Goal: Task Accomplishment & Management: Use online tool/utility

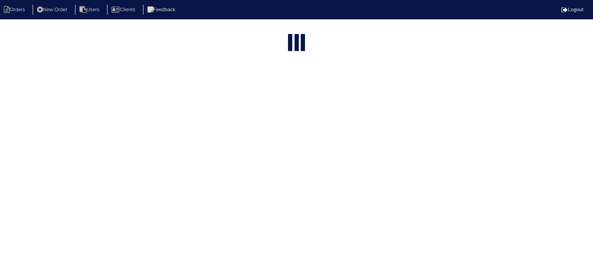
select select "15"
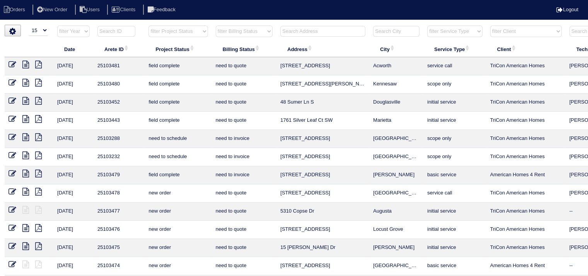
click at [304, 31] on input "text" at bounding box center [322, 31] width 85 height 11
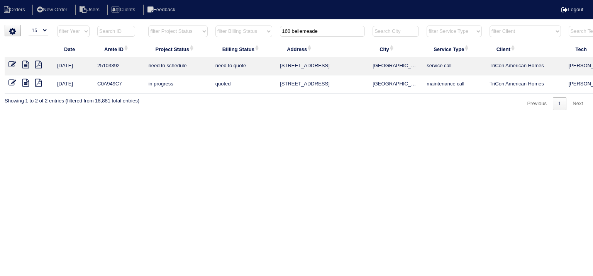
type input "160 bellemeade"
click at [26, 65] on icon at bounding box center [25, 65] width 7 height 8
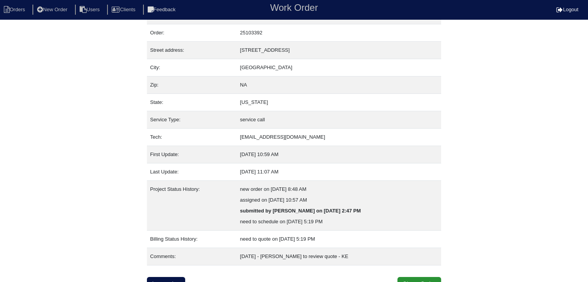
scroll to position [26, 0]
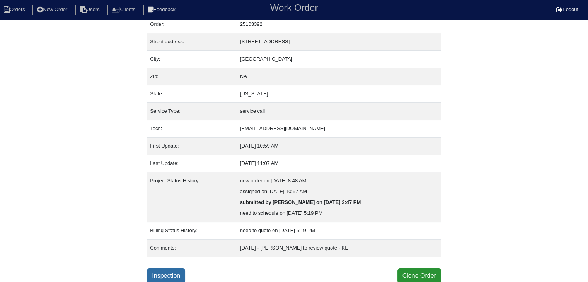
click at [177, 274] on link "Inspection" at bounding box center [166, 276] width 38 height 15
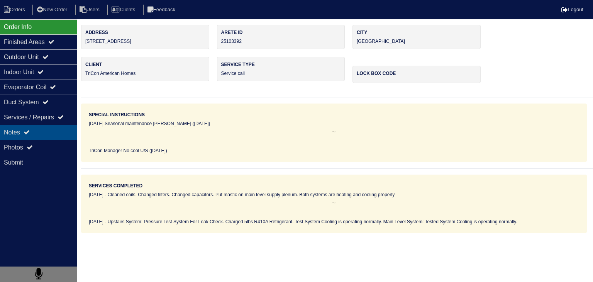
click at [58, 135] on div "Notes" at bounding box center [38, 132] width 77 height 15
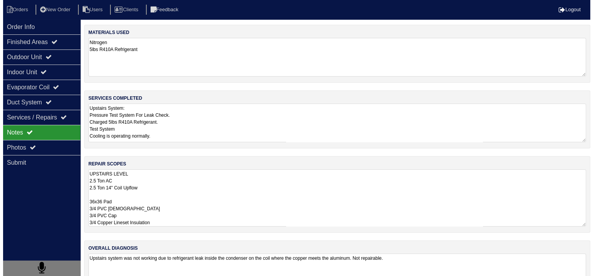
scroll to position [0, 0]
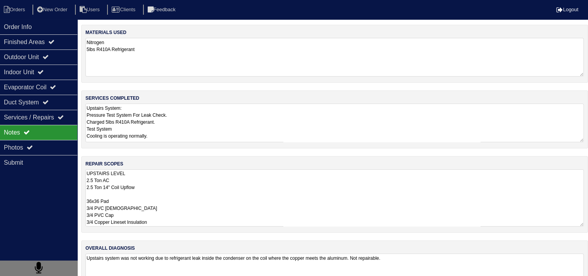
drag, startPoint x: 87, startPoint y: 175, endPoint x: 185, endPoint y: 251, distance: 124.8
click at [184, 251] on div "materials used Nitrogen 5lbs R410A Refrigerant services completed Upstairs Syst…" at bounding box center [334, 165] width 507 height 281
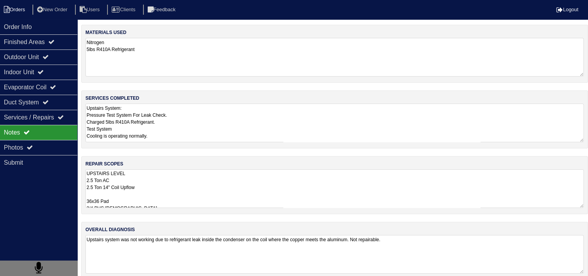
click at [15, 8] on li "Orders" at bounding box center [15, 10] width 31 height 10
select select "15"
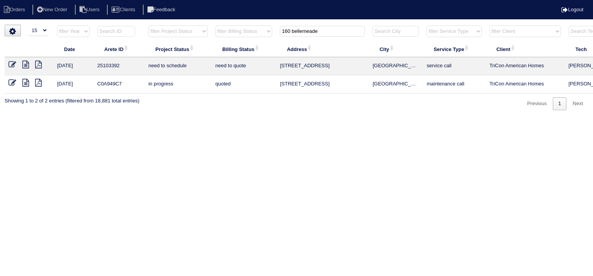
click at [320, 33] on input "160 bellemeade" at bounding box center [322, 31] width 85 height 11
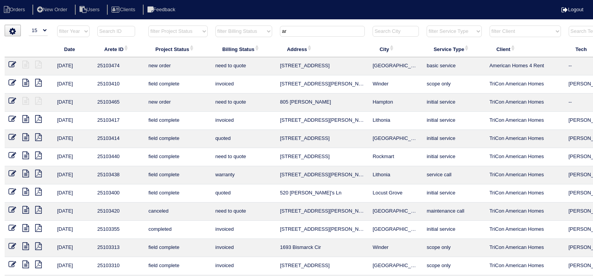
type input "a"
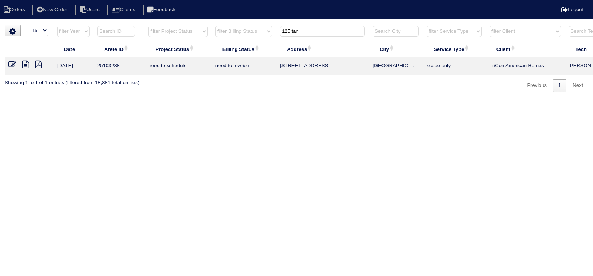
type input "125 tan"
click at [25, 63] on icon at bounding box center [25, 65] width 7 height 8
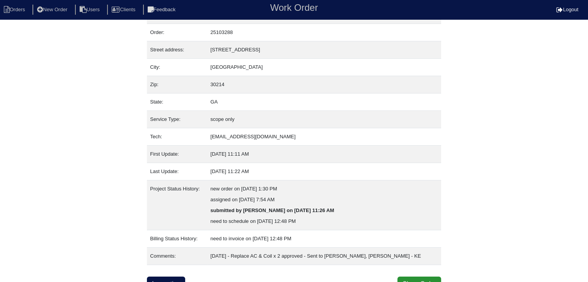
scroll to position [26, 0]
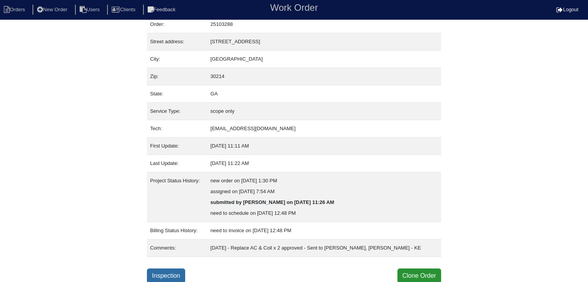
click at [168, 270] on link "Inspection" at bounding box center [166, 276] width 38 height 15
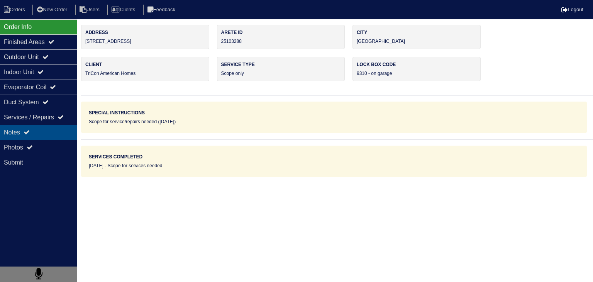
click at [19, 132] on div "Notes" at bounding box center [38, 132] width 77 height 15
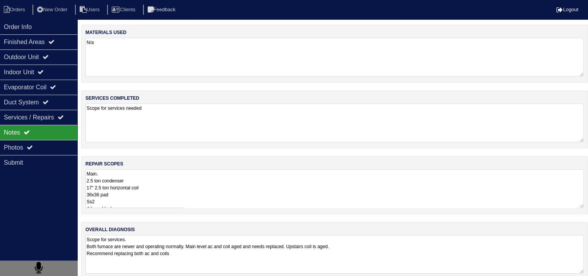
click at [162, 188] on textarea "Main. 2.5 ton condenser 17" 2.5 ton horizontal coil 36x36 pad Ss2 4 foam blocks…" at bounding box center [334, 188] width 498 height 39
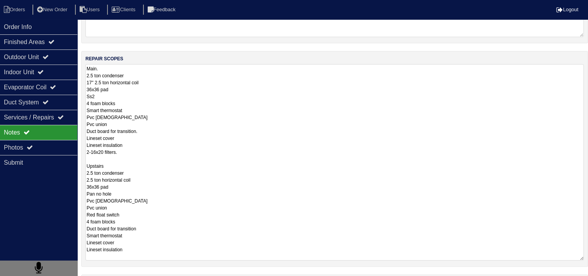
scroll to position [0, 0]
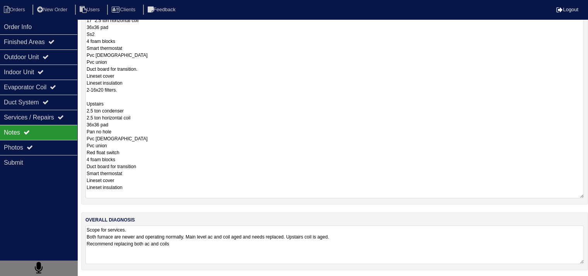
drag, startPoint x: 88, startPoint y: 173, endPoint x: 144, endPoint y: 279, distance: 119.5
click at [144, 278] on html "Orders New Order Users Clients Feedback Logout Orders New Order Users Clients M…" at bounding box center [294, 55] width 588 height 445
drag, startPoint x: 207, startPoint y: 130, endPoint x: 210, endPoint y: 126, distance: 5.4
click at [208, 129] on textarea "Main. 2.5 ton condenser 17" 2.5 ton horizontal coil 36x36 pad Ss2 4 foam blocks…" at bounding box center [334, 100] width 498 height 196
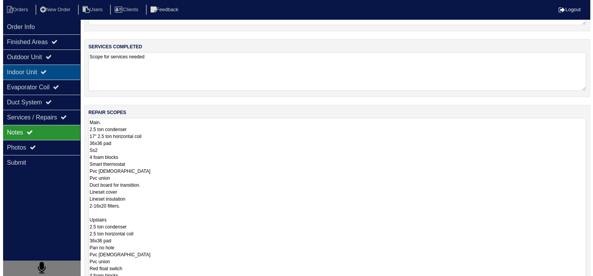
scroll to position [0, 0]
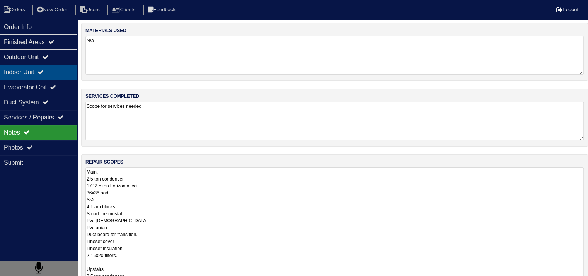
click at [15, 71] on div "Indoor Unit" at bounding box center [38, 72] width 77 height 15
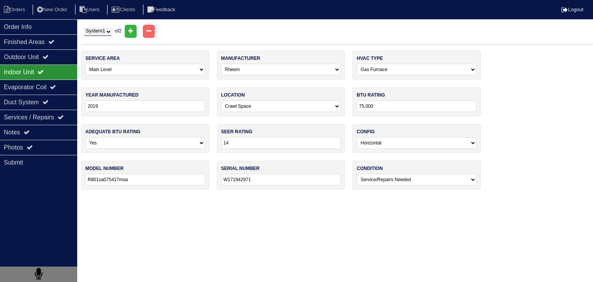
click at [105, 32] on select "System 1 System 2" at bounding box center [97, 31] width 27 height 8
select select "2"
click at [84, 27] on select "System 1 System 2" at bounding box center [97, 31] width 27 height 8
select select "1"
type input "2023"
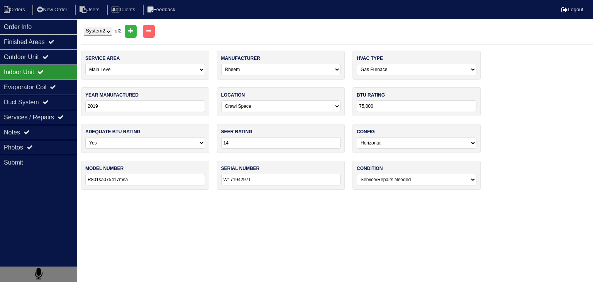
type input "14"
type input "Gsxn403010aa"
type input "2307261295"
select select "0"
select select "1"
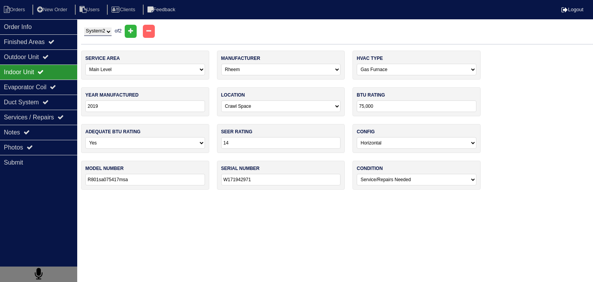
type input "2020"
select select "0"
type input "R801CA075417MSA"
type input "W482018674"
click at [20, 58] on div "Outdoor Unit" at bounding box center [38, 56] width 77 height 15
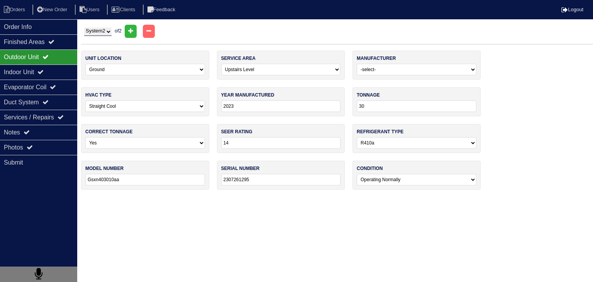
click at [112, 30] on select "System 1 System 2" at bounding box center [97, 31] width 27 height 8
select select "1"
click at [84, 27] on select "System 1 System 2" at bounding box center [97, 31] width 27 height 8
select select "0"
type input "2010"
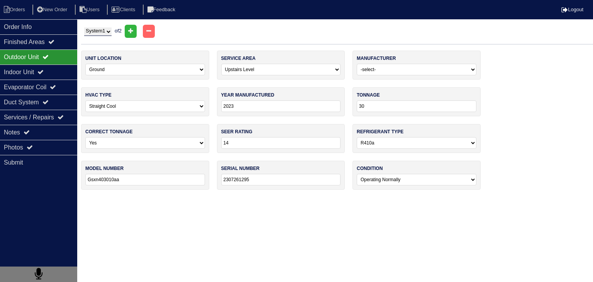
type input "10"
type input "Vsx130301aa"
type input "1003481732"
select select "2"
select select "0"
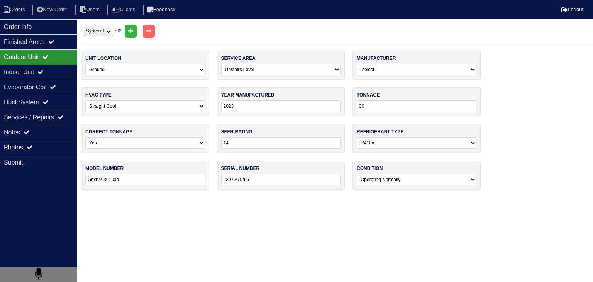
type input "2019"
select select "2"
type input "R801sa075417msa"
type input "W171942971"
click at [55, 77] on div "Indoor Unit" at bounding box center [38, 72] width 77 height 15
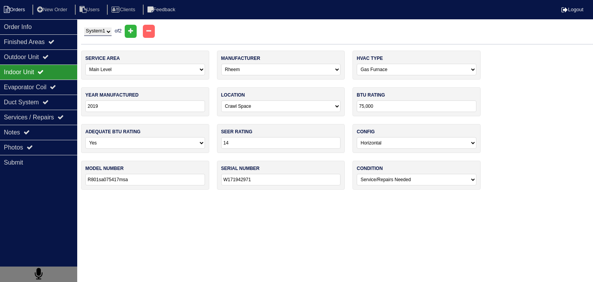
click at [23, 9] on li "Orders" at bounding box center [15, 10] width 31 height 10
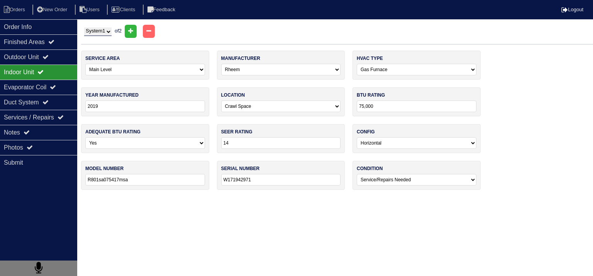
select select "15"
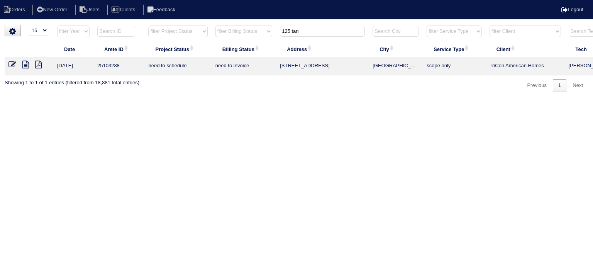
drag, startPoint x: 303, startPoint y: 29, endPoint x: 257, endPoint y: 31, distance: 45.6
click at [257, 31] on tr "filter Year -- Any Year -- 2025 2024 2023 2022 2021 2020 2019 filter Project St…" at bounding box center [340, 33] width 670 height 16
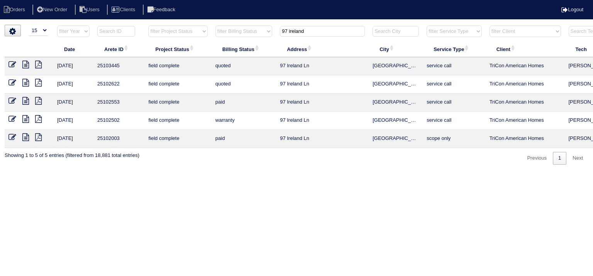
type input "97 ireland"
click at [25, 63] on icon at bounding box center [25, 65] width 7 height 8
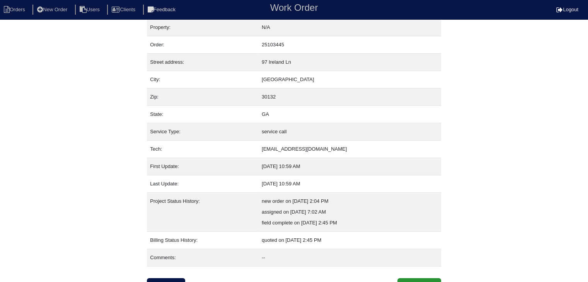
scroll to position [15, 0]
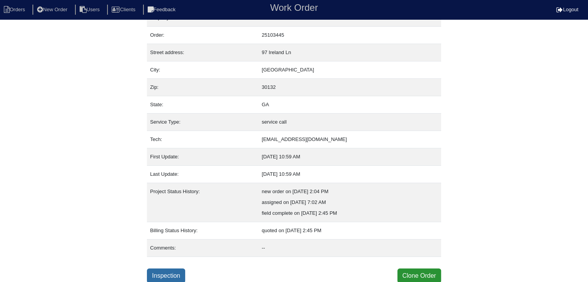
click at [179, 274] on link "Inspection" at bounding box center [166, 276] width 38 height 15
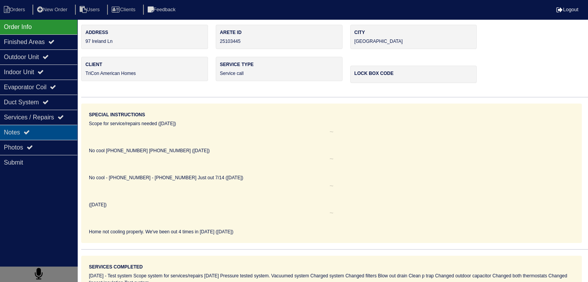
click at [25, 131] on div "Notes" at bounding box center [38, 132] width 77 height 15
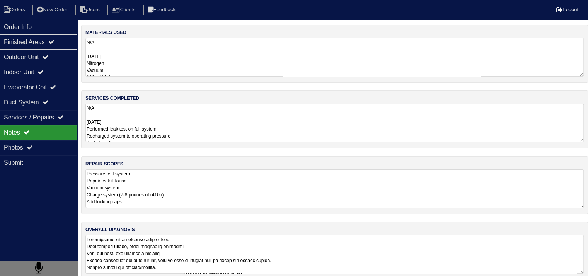
click at [153, 187] on textarea "Pressure test system Repair leak if found Vacuum system Charge system (7-8 poun…" at bounding box center [334, 188] width 498 height 39
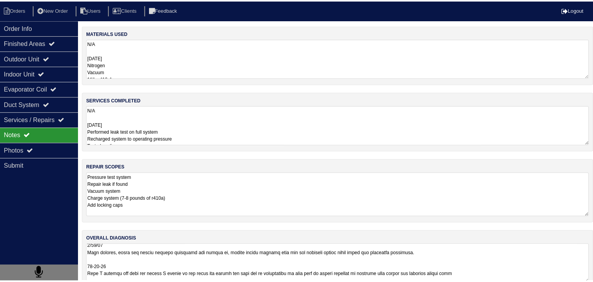
scroll to position [228, 0]
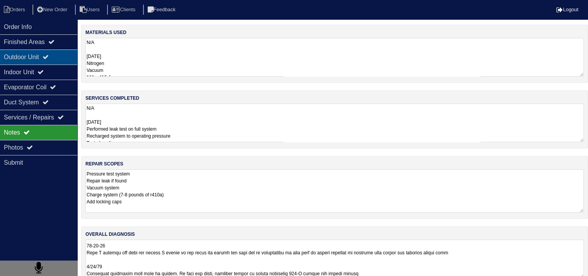
click at [31, 56] on div "Outdoor Unit" at bounding box center [38, 56] width 77 height 15
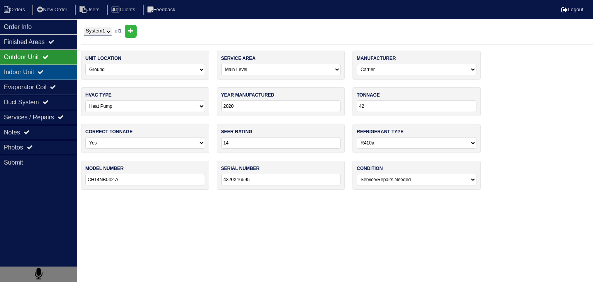
click at [22, 71] on div "Indoor Unit" at bounding box center [38, 72] width 77 height 15
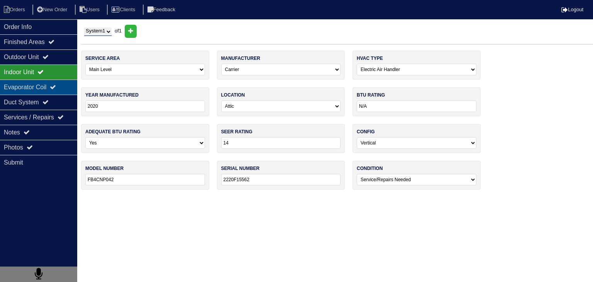
click at [20, 89] on div "Evaporator Coil" at bounding box center [38, 87] width 77 height 15
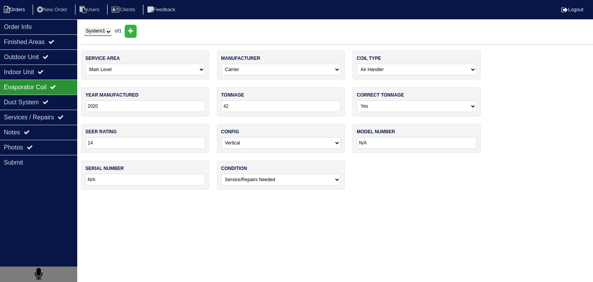
click at [25, 8] on li "Orders" at bounding box center [15, 10] width 31 height 10
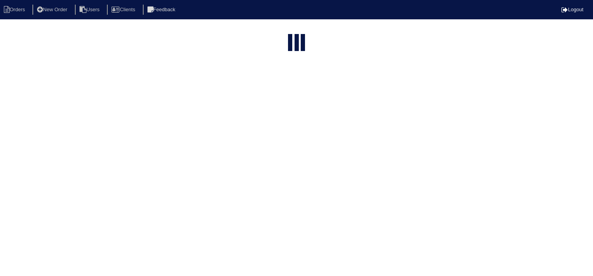
select select "15"
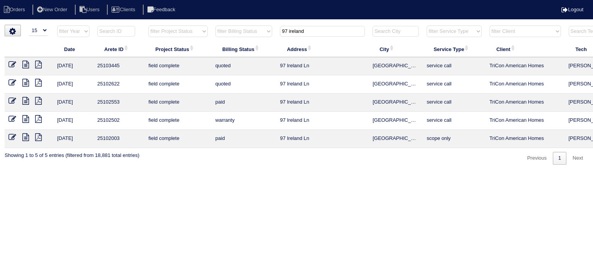
drag, startPoint x: 294, startPoint y: 33, endPoint x: 241, endPoint y: 33, distance: 52.5
click at [241, 33] on tr "filter Year -- Any Year -- 2025 2024 2023 2022 2021 2020 2019 filter Project St…" at bounding box center [340, 33] width 670 height 16
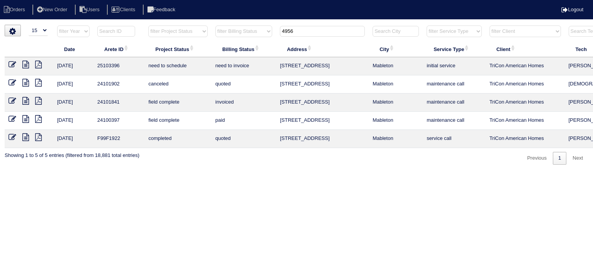
type input "4956"
click at [27, 63] on icon at bounding box center [25, 65] width 7 height 8
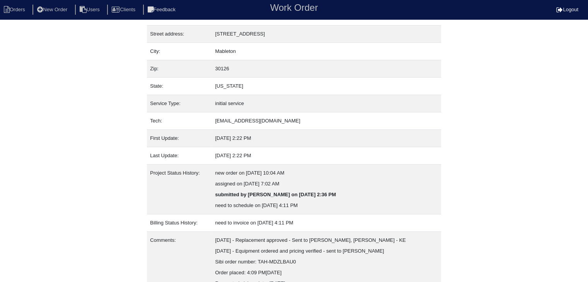
scroll to position [70, 0]
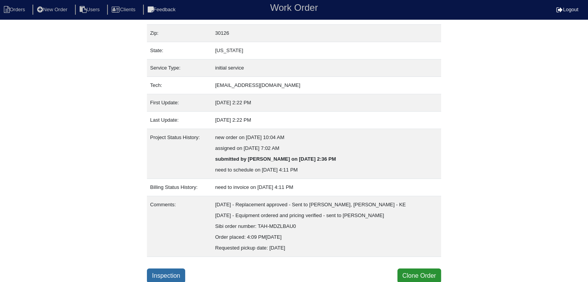
click at [167, 275] on link "Inspection" at bounding box center [166, 276] width 38 height 15
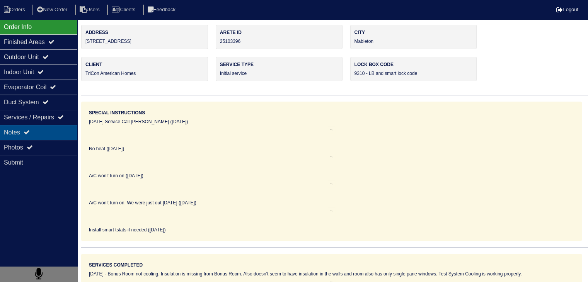
click at [41, 128] on div "Notes" at bounding box center [38, 132] width 77 height 15
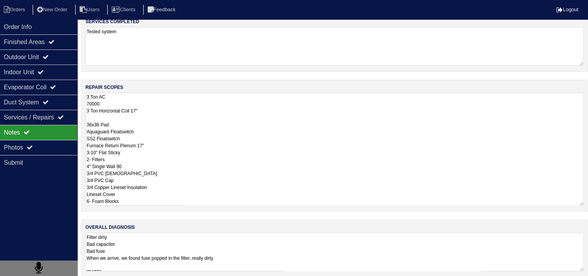
scroll to position [84, 0]
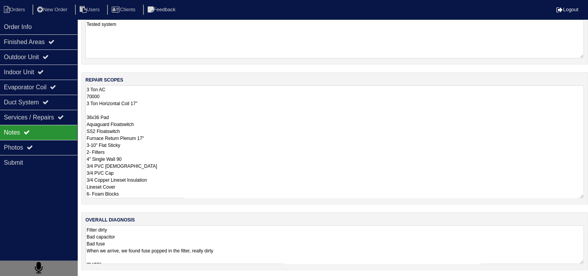
drag, startPoint x: 85, startPoint y: 173, endPoint x: 159, endPoint y: 275, distance: 126.1
click at [158, 278] on html "Orders New Order Users Clients Feedback Logout Orders New Order Users Clients M…" at bounding box center [294, 97] width 588 height 362
click at [22, 56] on div "Outdoor Unit" at bounding box center [38, 56] width 77 height 15
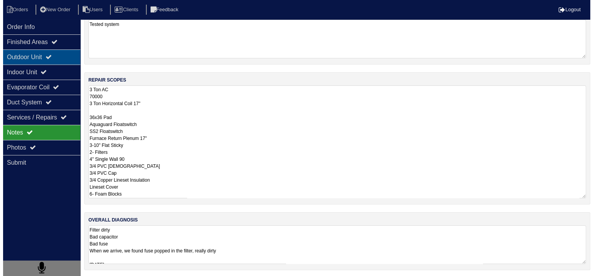
scroll to position [0, 0]
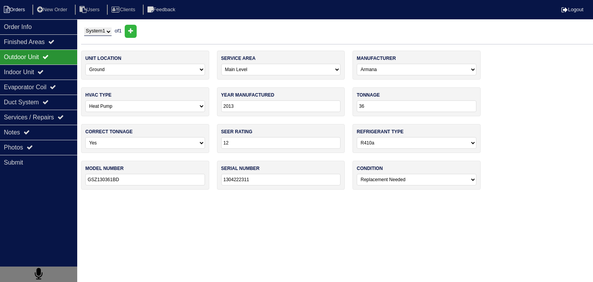
click at [26, 11] on li "Orders" at bounding box center [15, 10] width 31 height 10
select select "15"
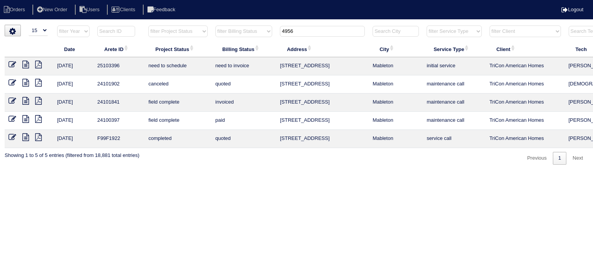
drag, startPoint x: 326, startPoint y: 34, endPoint x: 251, endPoint y: 34, distance: 75.0
click at [251, 34] on tr "filter Year -- Any Year -- 2025 2024 2023 2022 2021 2020 2019 filter Project St…" at bounding box center [340, 33] width 670 height 16
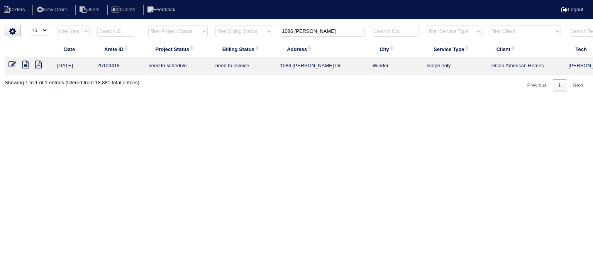
type input "1086 Sutherland"
click at [23, 64] on icon at bounding box center [25, 65] width 7 height 8
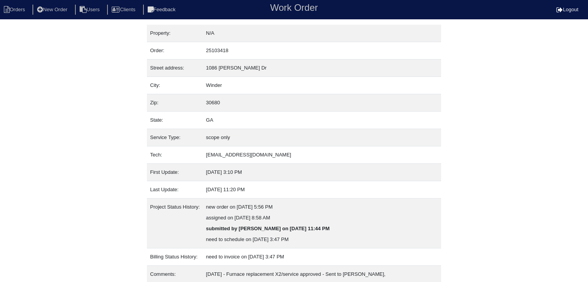
scroll to position [70, 0]
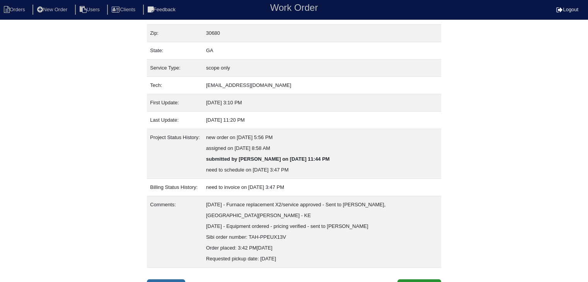
click at [172, 279] on link "Inspection" at bounding box center [166, 286] width 38 height 15
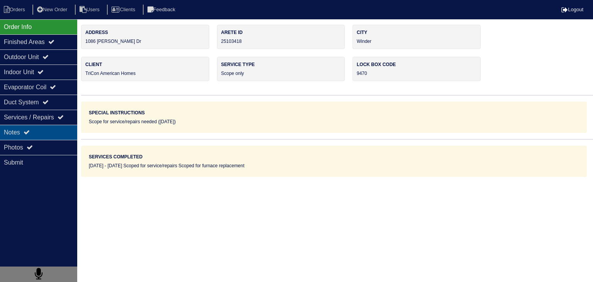
click at [57, 135] on div "Notes" at bounding box center [38, 132] width 77 height 15
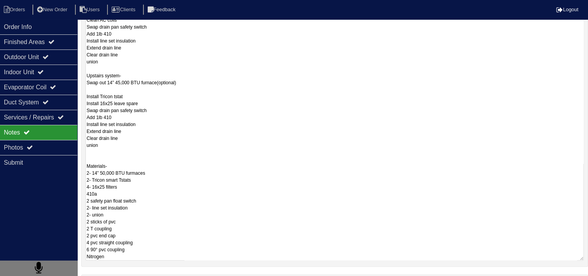
scroll to position [265, 0]
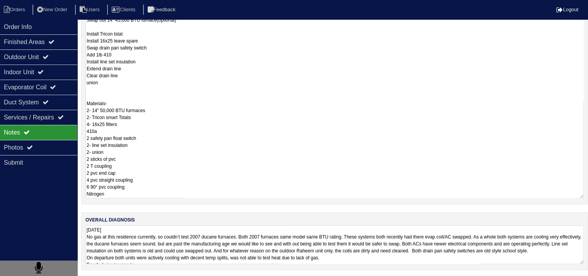
drag, startPoint x: 88, startPoint y: 187, endPoint x: 173, endPoint y: 199, distance: 86.3
click at [173, 199] on div "repair scopes [DATE] Main level- Replace 14” 45,000 BTU furnace (Optional) Inst…" at bounding box center [334, 47] width 507 height 313
click at [204, 145] on textarea "[DATE] Main level- Replace 14” 45,000 BTU furnace (Optional) Install Tricon Tst…" at bounding box center [334, 52] width 498 height 294
click at [205, 144] on textarea "[DATE] Main level- Replace 14” 45,000 BTU furnace (Optional) Install Tricon Tst…" at bounding box center [334, 52] width 498 height 294
